Goal: Leave review/rating: Share an evaluation or opinion about a product, service, or content

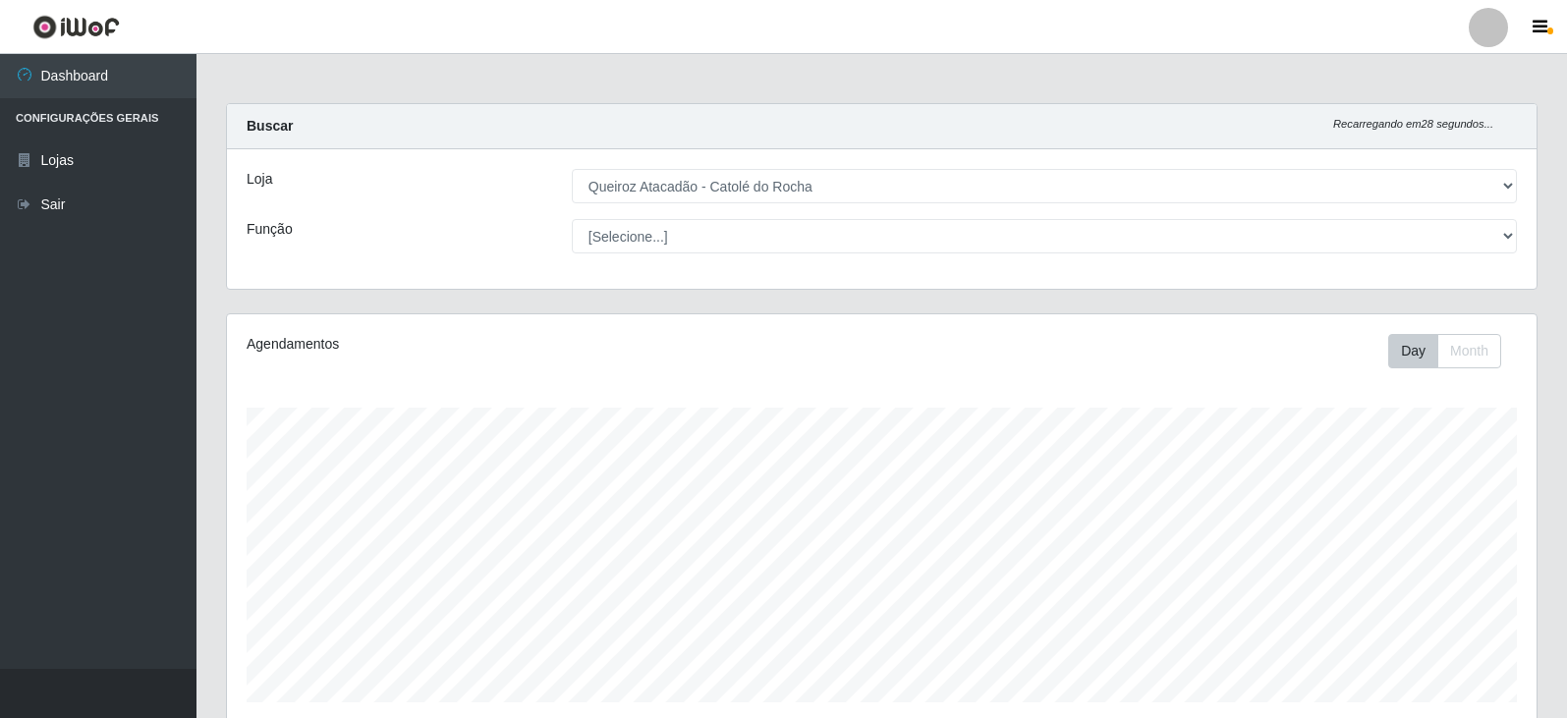
select select "500"
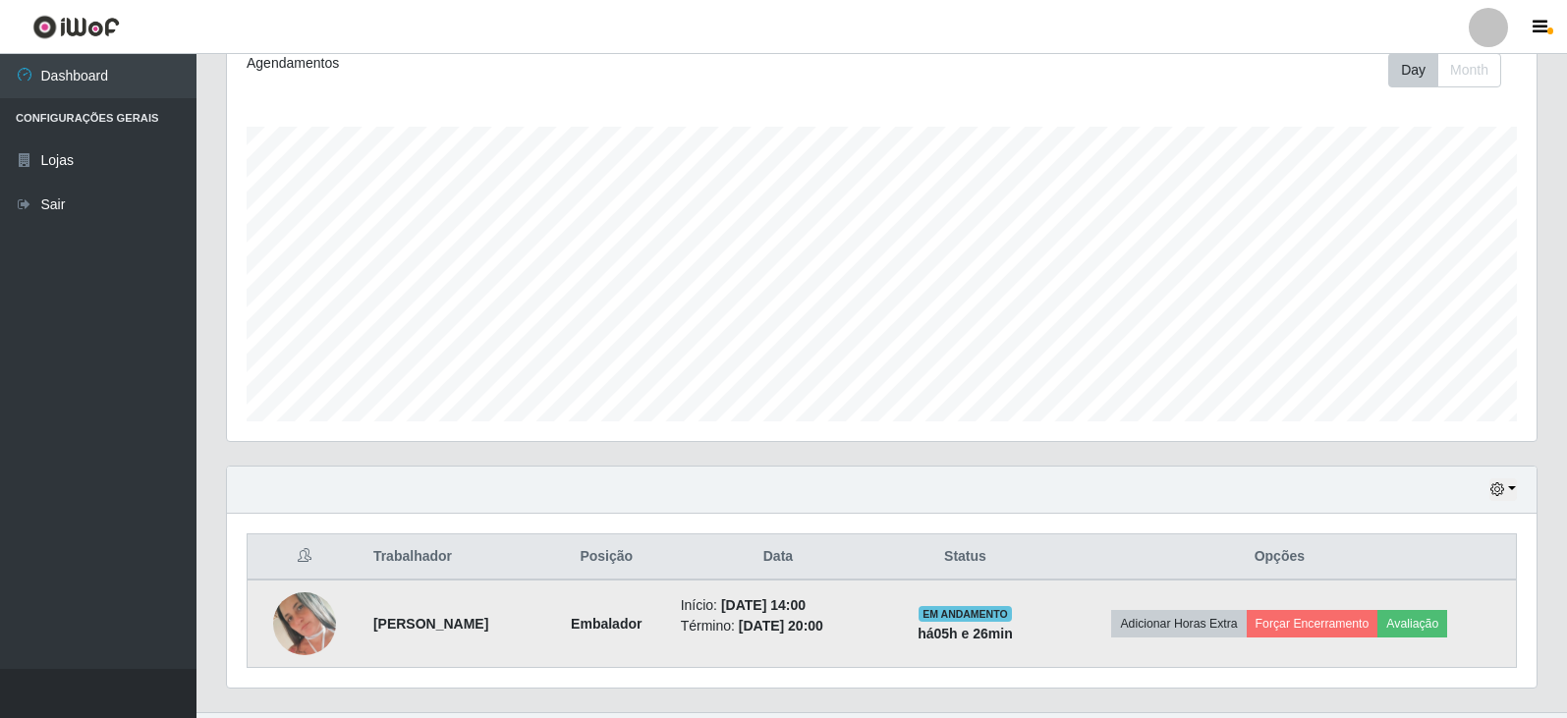
scroll to position [324, 0]
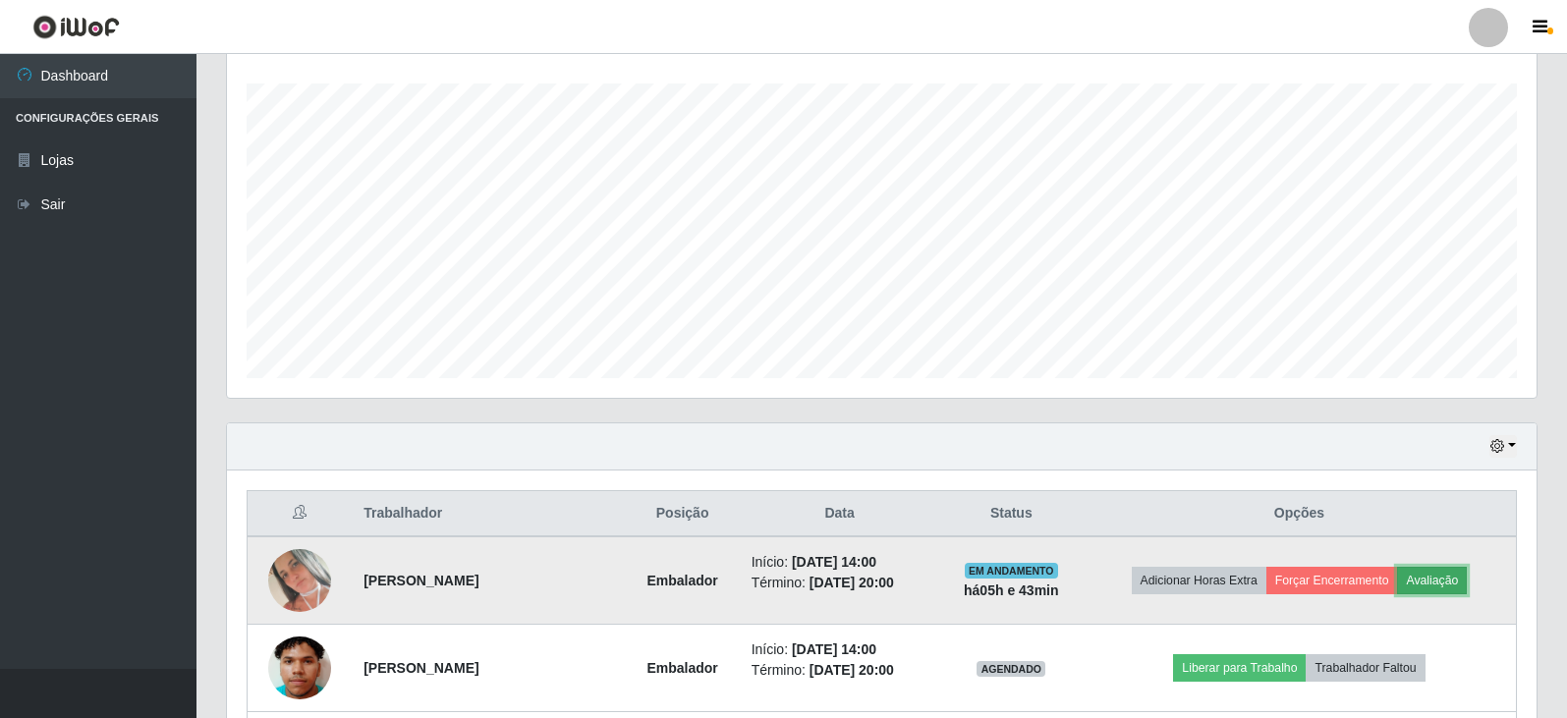
click at [1445, 584] on button "Avaliação" at bounding box center [1432, 581] width 70 height 28
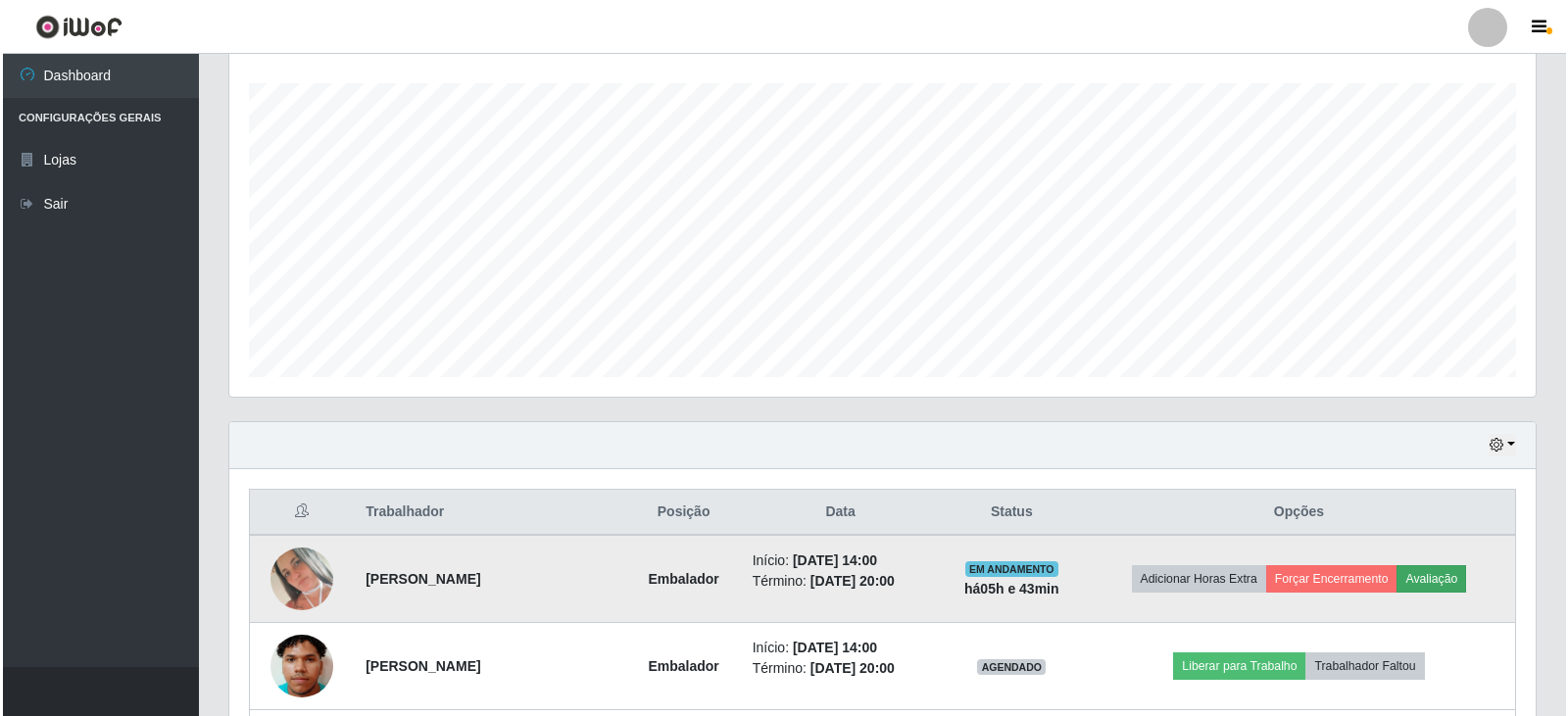
scroll to position [407, 1297]
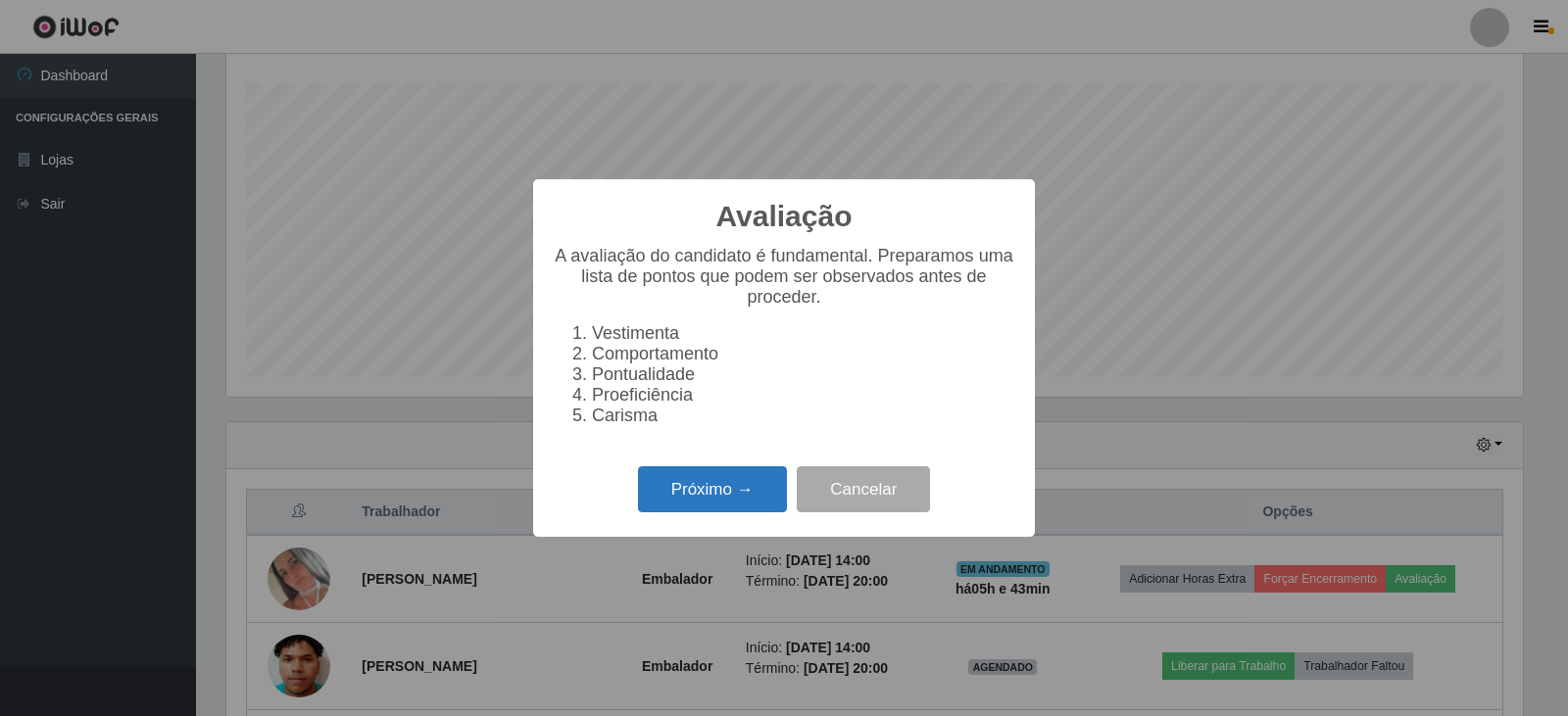
click at [707, 513] on button "Próximo →" at bounding box center [712, 490] width 149 height 46
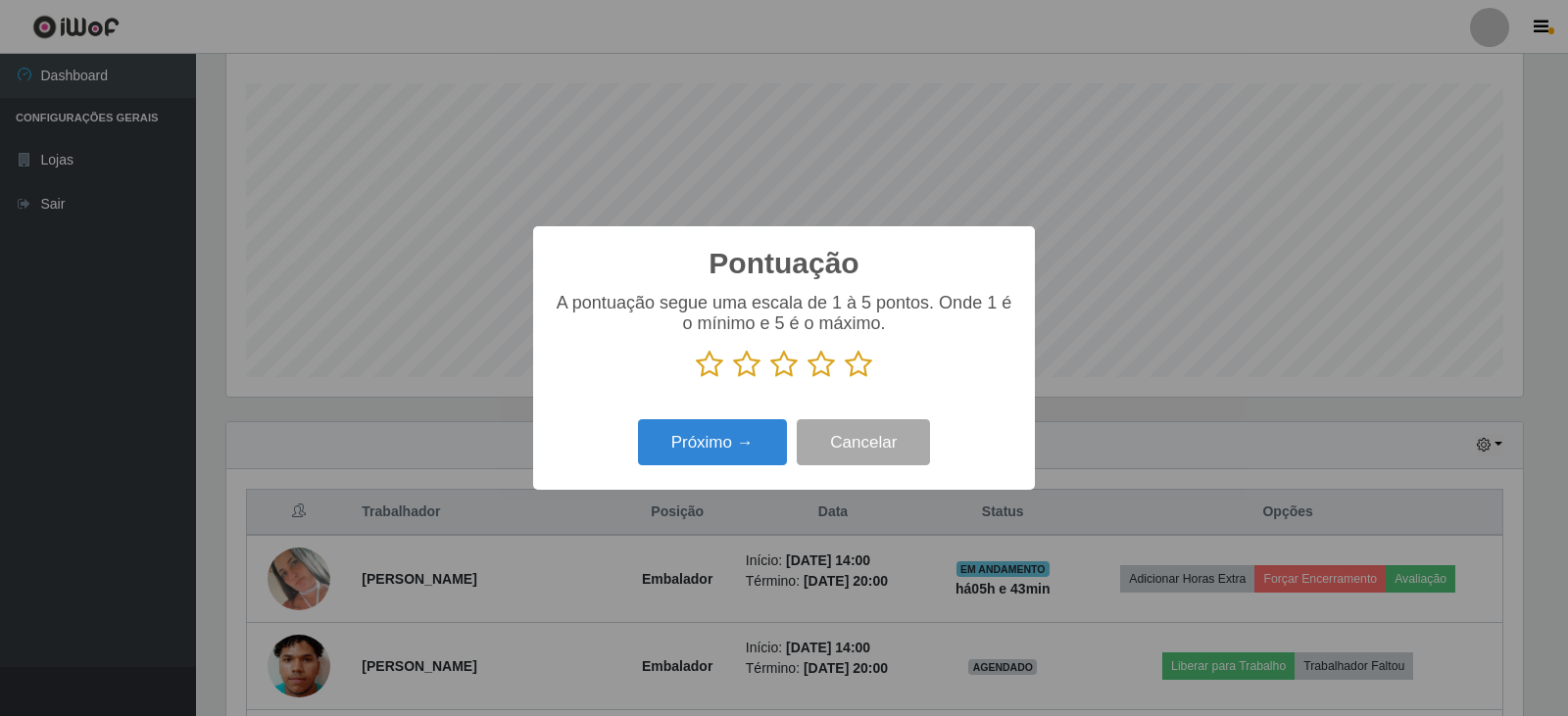
click at [855, 370] on icon at bounding box center [859, 364] width 28 height 29
click at [845, 379] on input "radio" at bounding box center [845, 379] width 0 height 0
click at [723, 447] on button "Próximo →" at bounding box center [712, 442] width 149 height 46
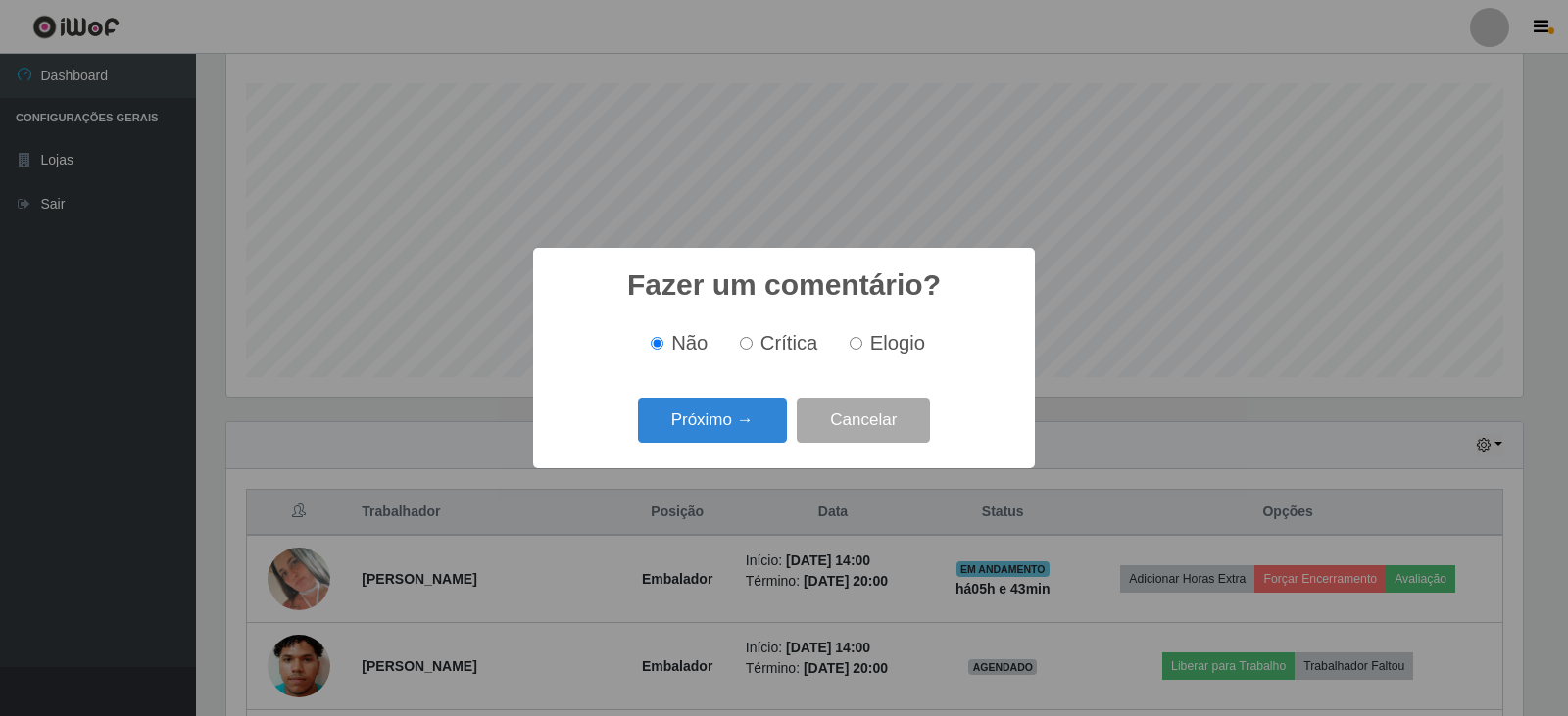
click at [858, 347] on input "Elogio" at bounding box center [856, 343] width 13 height 13
radio input "true"
click at [731, 421] on button "Próximo →" at bounding box center [712, 421] width 149 height 46
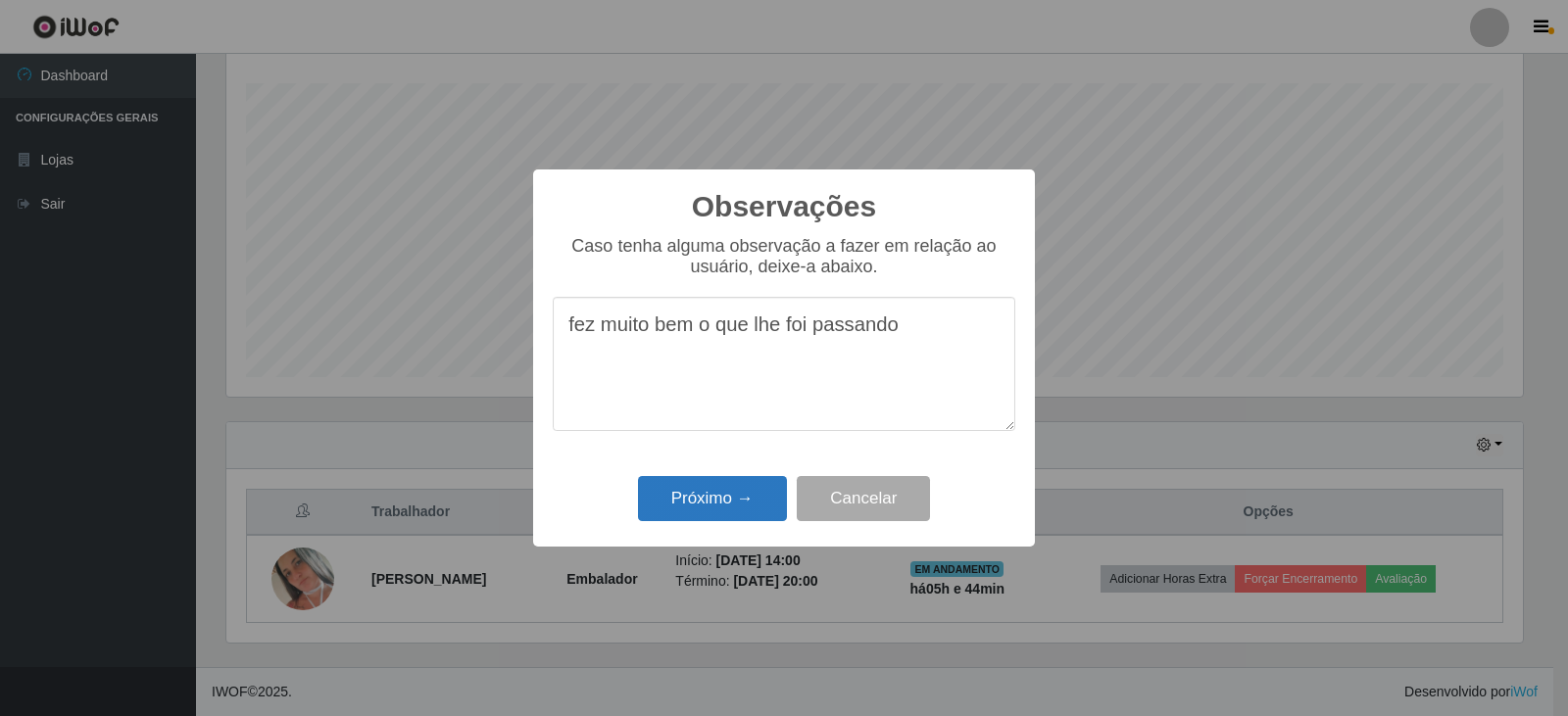
type textarea "fez muito bem o que lhe foi passando"
click at [731, 502] on button "Próximo →" at bounding box center [712, 499] width 149 height 46
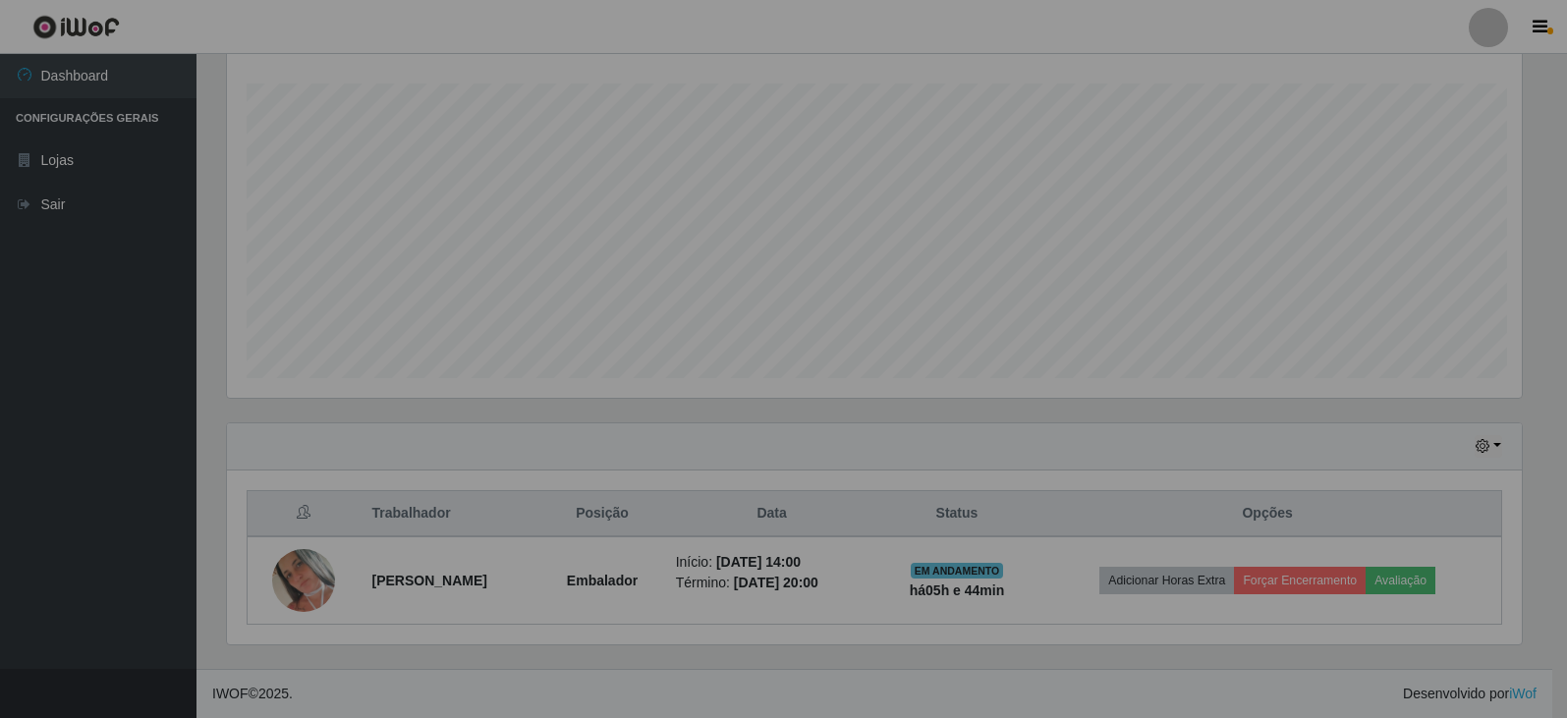
scroll to position [408, 1310]
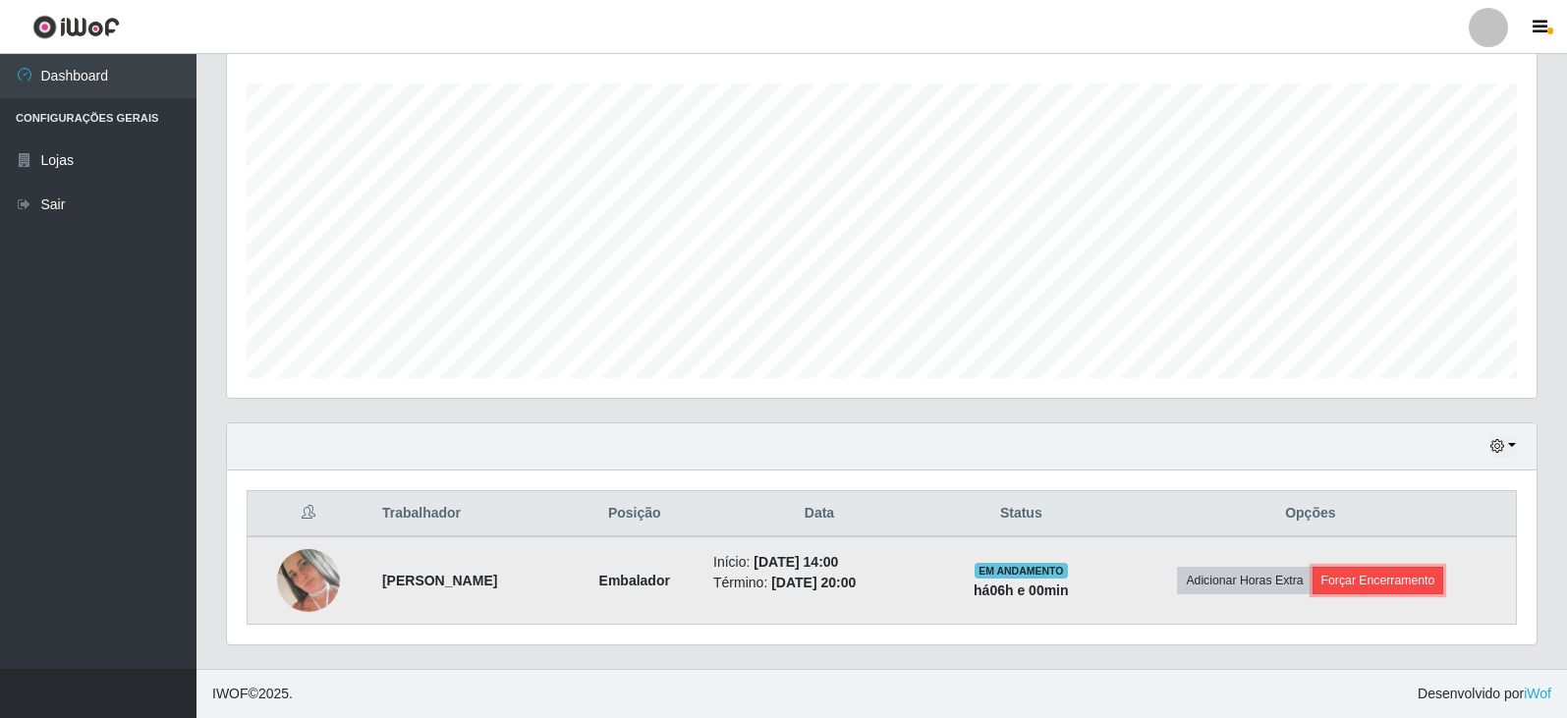
click at [1391, 581] on button "Forçar Encerramento" at bounding box center [1379, 581] width 132 height 28
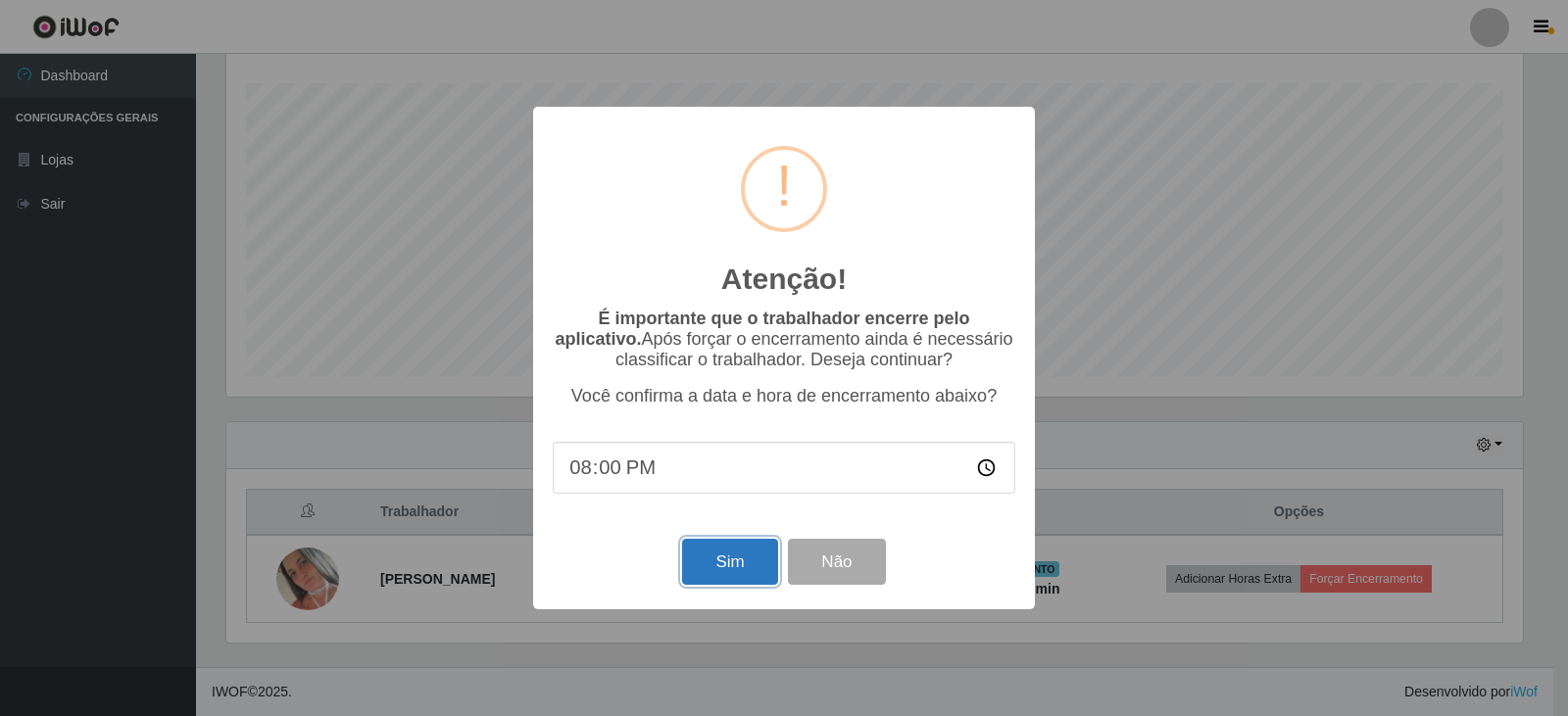
click at [736, 567] on button "Sim" at bounding box center [729, 561] width 95 height 46
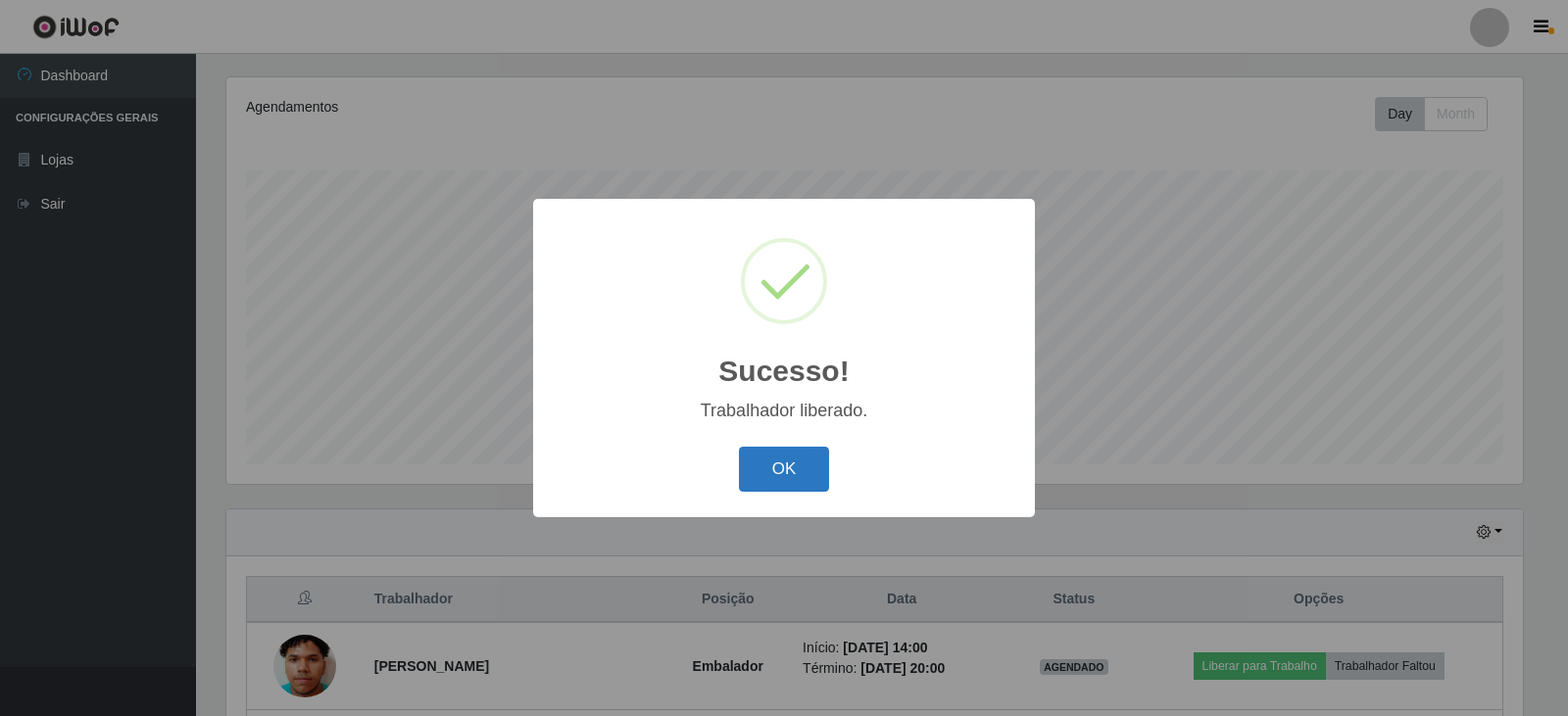
click at [789, 466] on button "OK" at bounding box center [784, 470] width 91 height 46
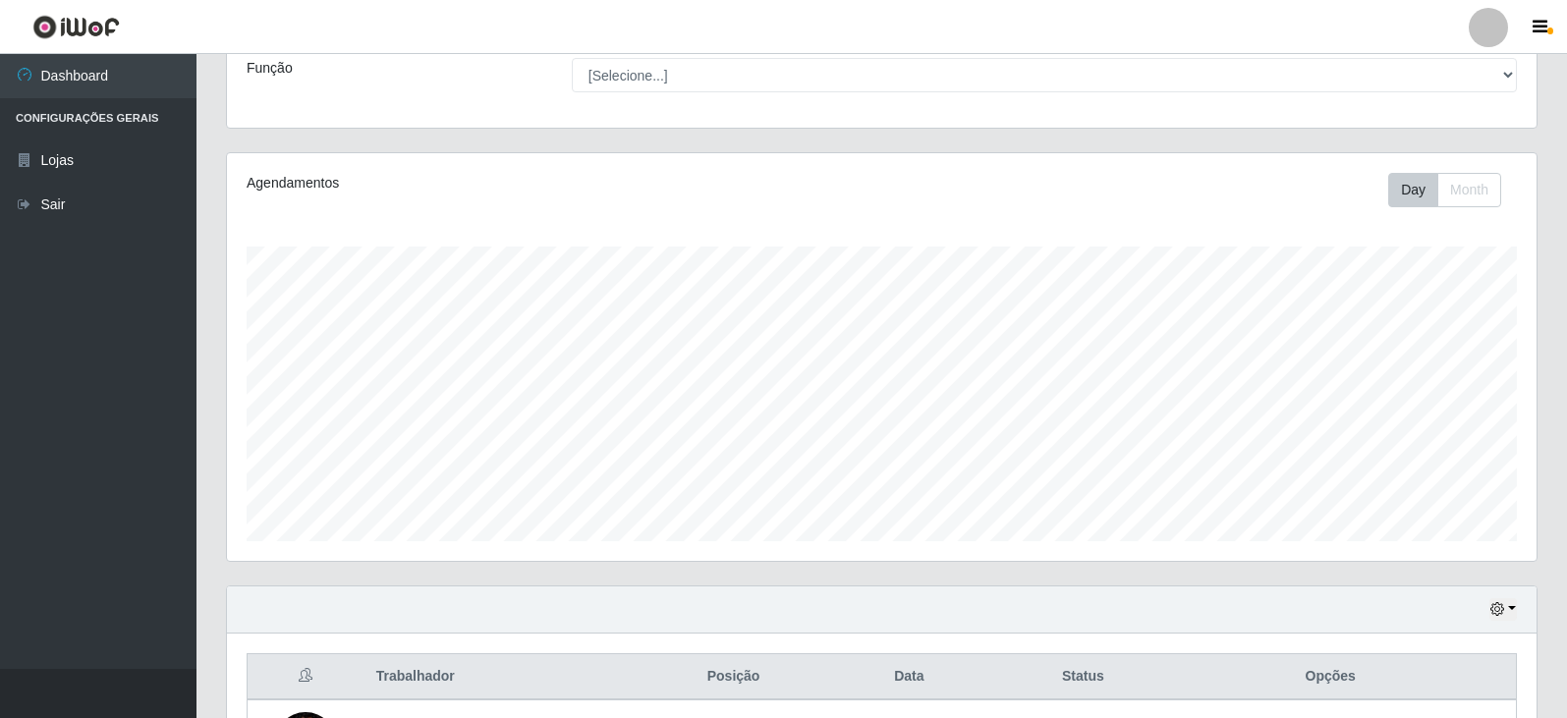
scroll to position [98, 0]
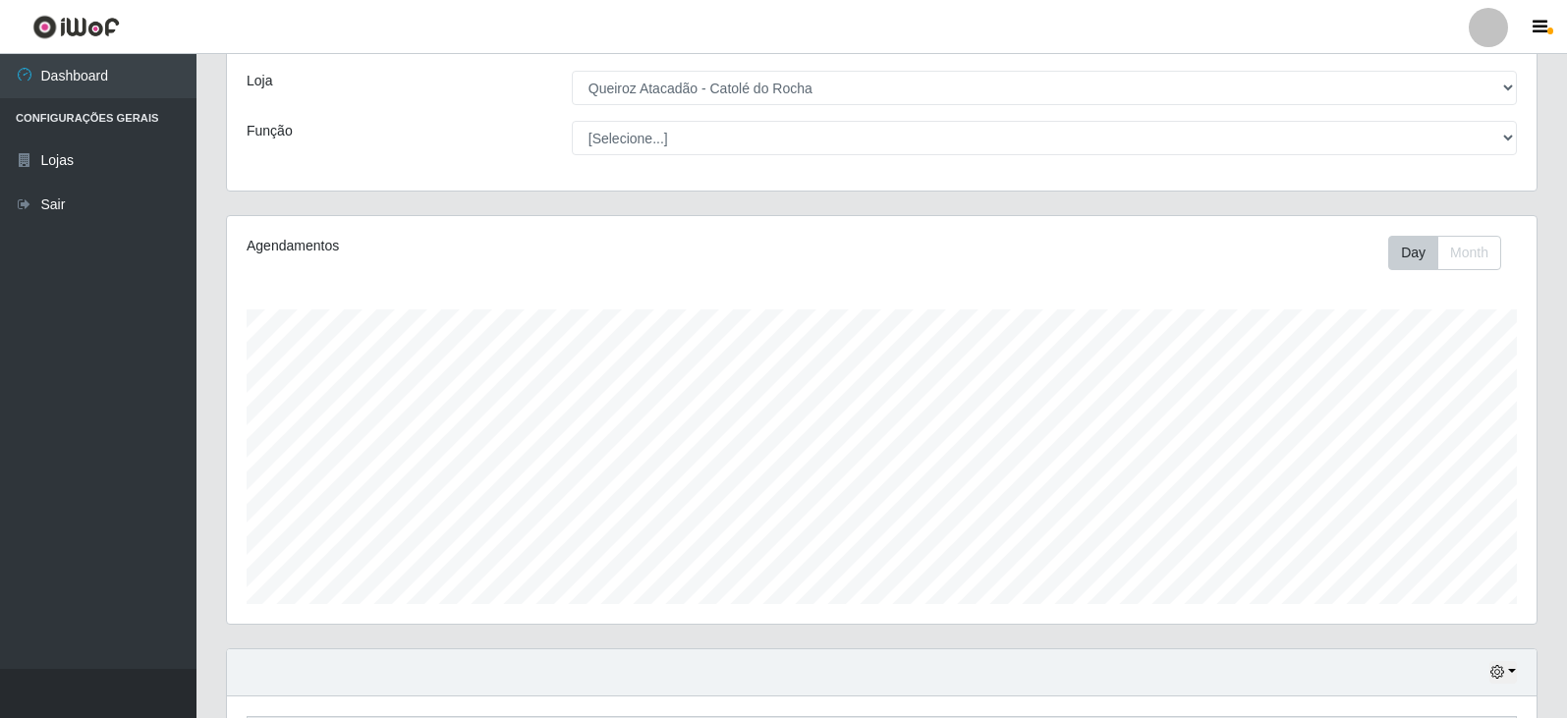
click at [1487, 29] on div at bounding box center [1488, 27] width 39 height 39
click at [1412, 156] on button "Sair" at bounding box center [1450, 153] width 177 height 40
